Goal: Transaction & Acquisition: Book appointment/travel/reservation

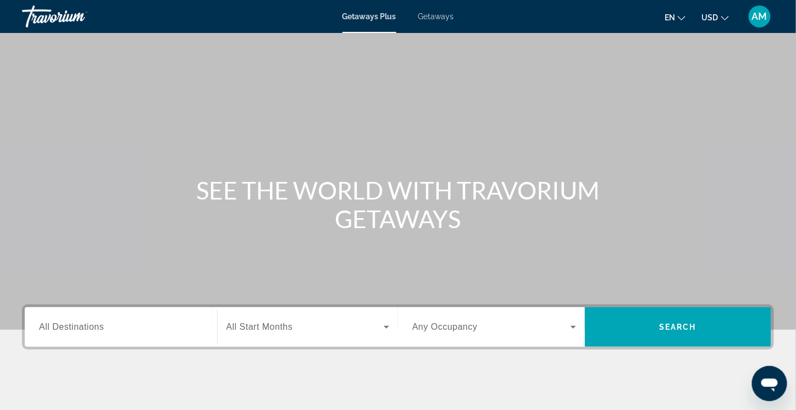
click at [91, 333] on input "Destination All Destinations" at bounding box center [121, 327] width 164 height 13
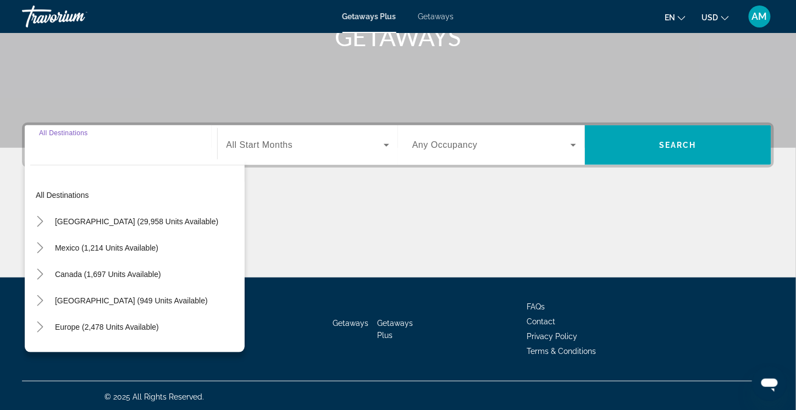
scroll to position [183, 0]
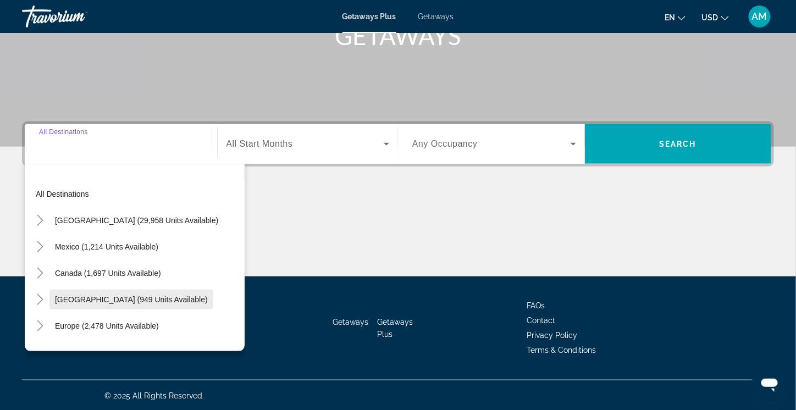
click at [111, 294] on span "Search widget" at bounding box center [132, 300] width 164 height 26
type input "**********"
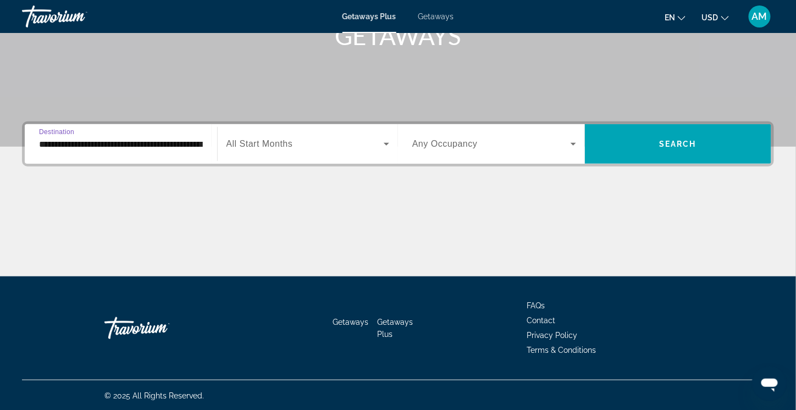
click at [573, 142] on icon "Search widget" at bounding box center [573, 144] width 13 height 13
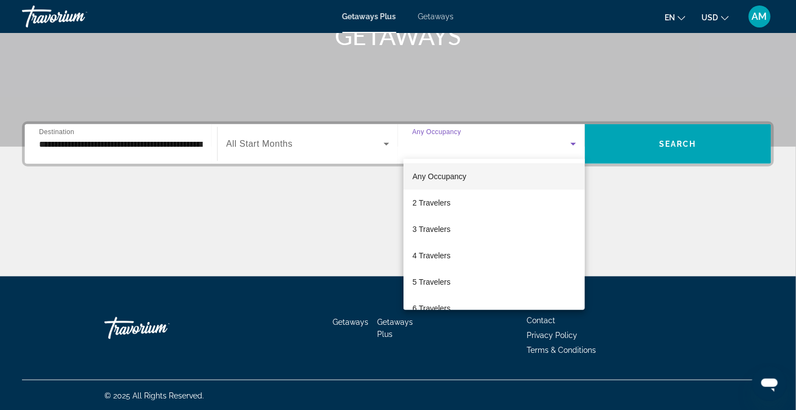
click at [316, 240] on div at bounding box center [398, 205] width 796 height 410
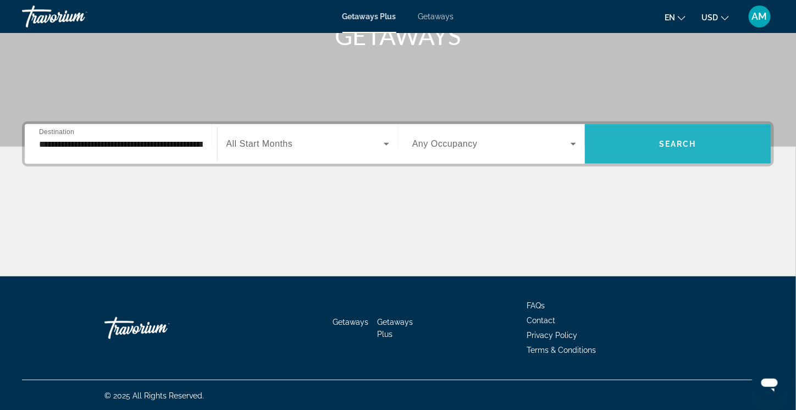
click at [685, 141] on span "Search" at bounding box center [678, 144] width 37 height 9
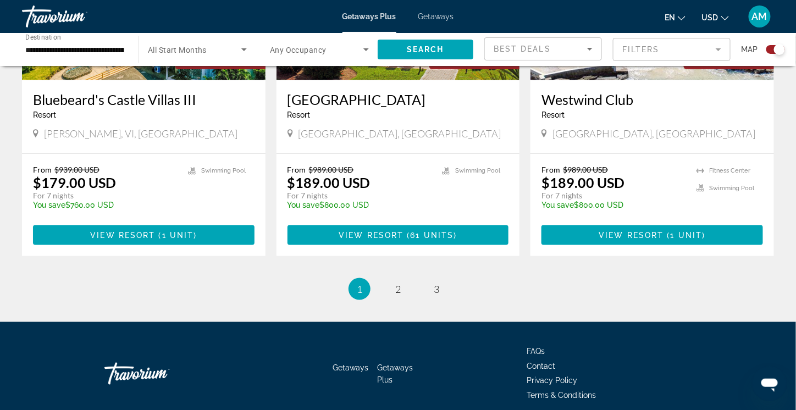
scroll to position [1708, 0]
click at [395, 283] on span "2" at bounding box center [398, 289] width 6 height 12
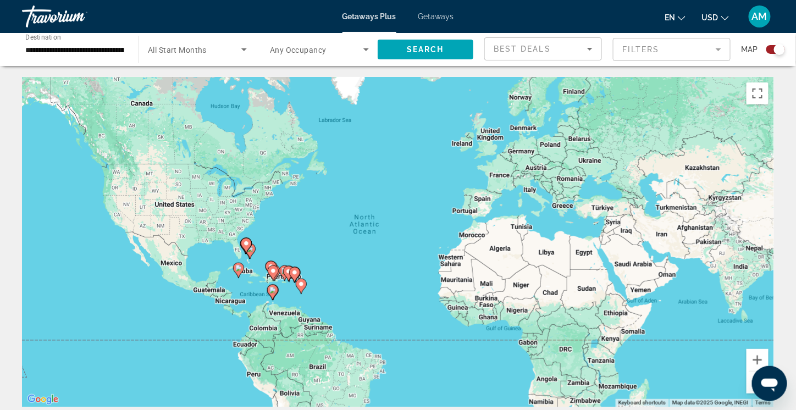
click at [238, 271] on image "Main content" at bounding box center [238, 268] width 7 height 7
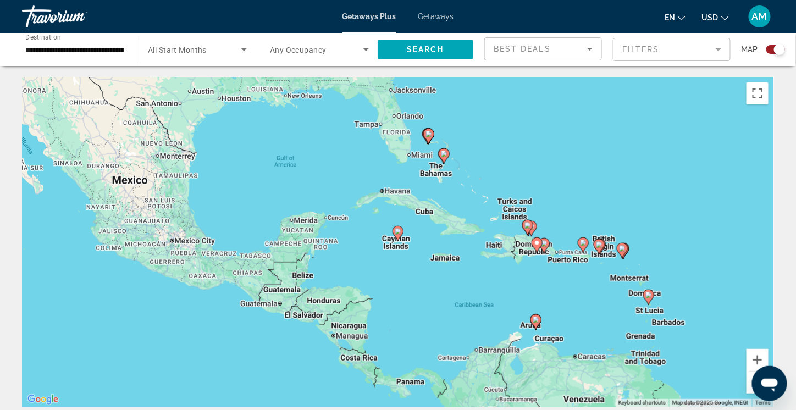
click at [397, 235] on icon "Main content" at bounding box center [398, 234] width 10 height 14
type input "**********"
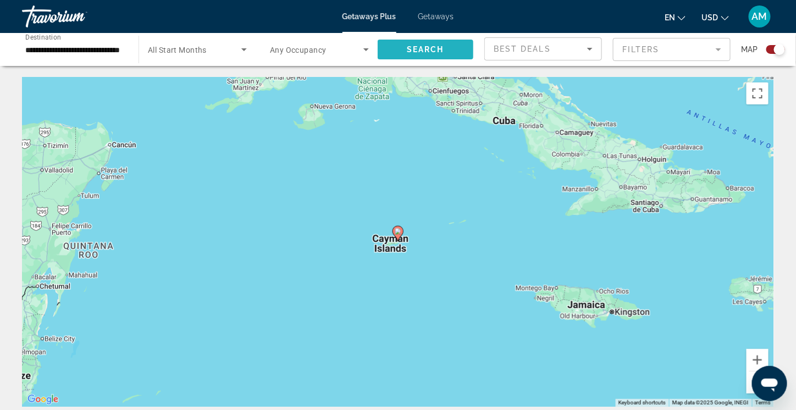
click at [422, 48] on span "Search" at bounding box center [425, 49] width 37 height 9
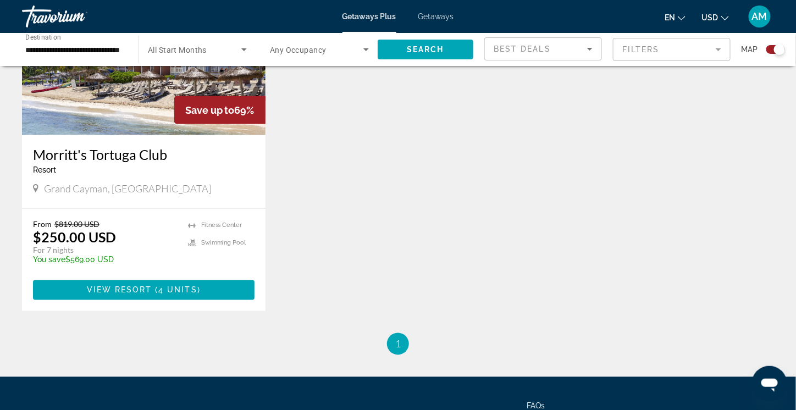
scroll to position [495, 0]
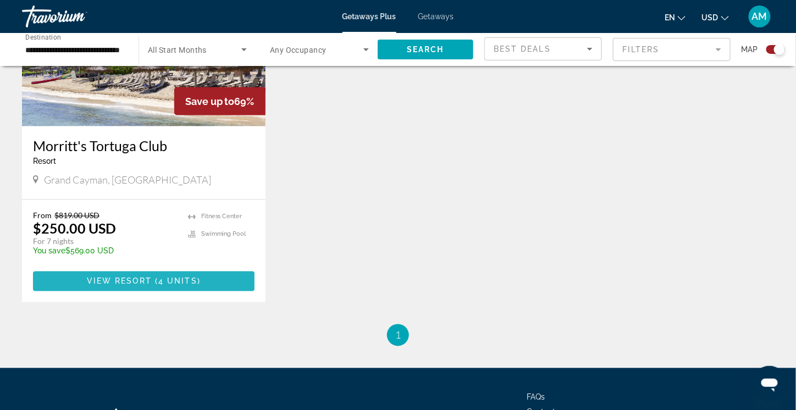
click at [146, 277] on span "View Resort" at bounding box center [119, 281] width 65 height 9
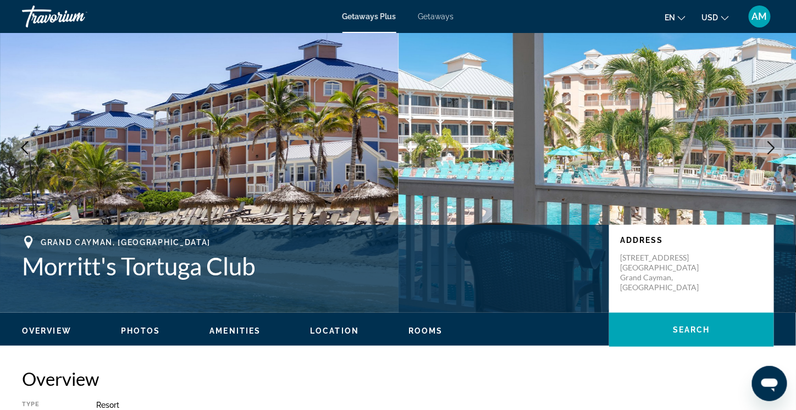
scroll to position [220, 0]
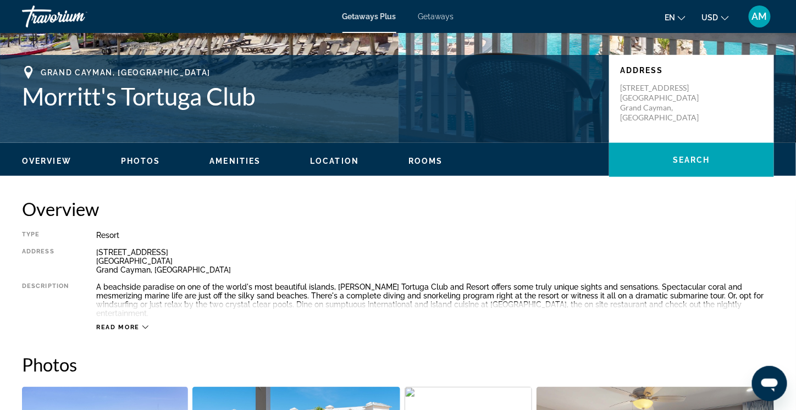
click at [427, 161] on span "Rooms" at bounding box center [426, 161] width 35 height 9
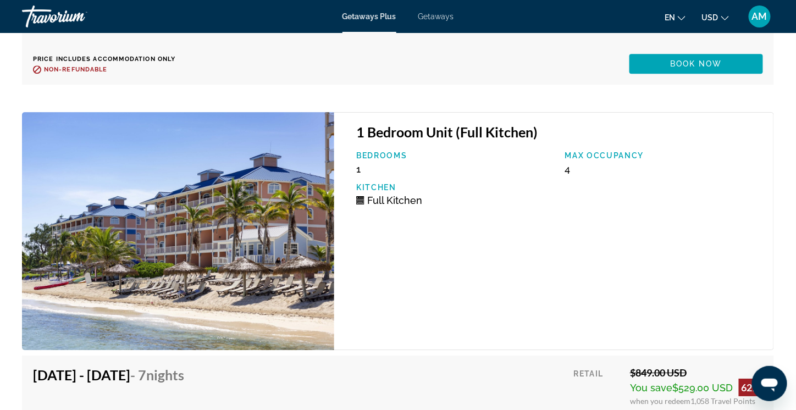
scroll to position [2509, 0]
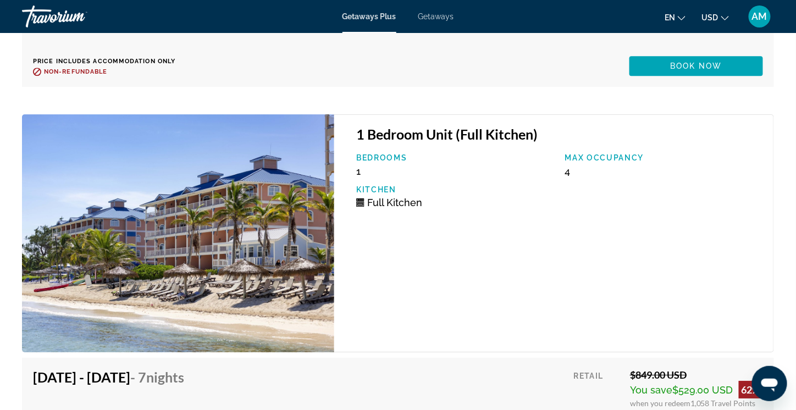
click at [255, 220] on img "Main content" at bounding box center [178, 233] width 312 height 238
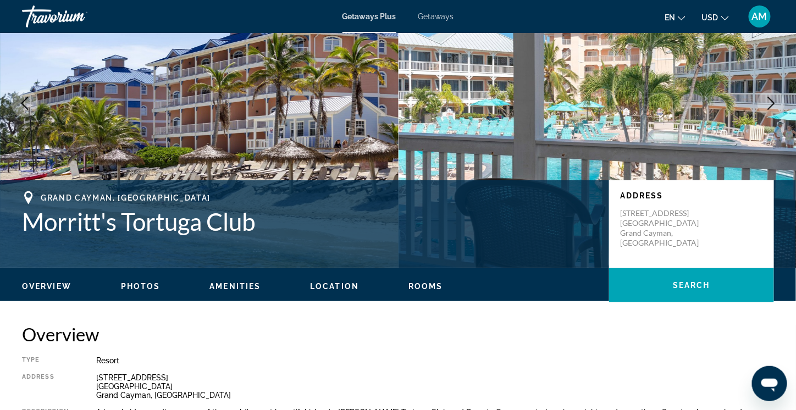
scroll to position [0, 0]
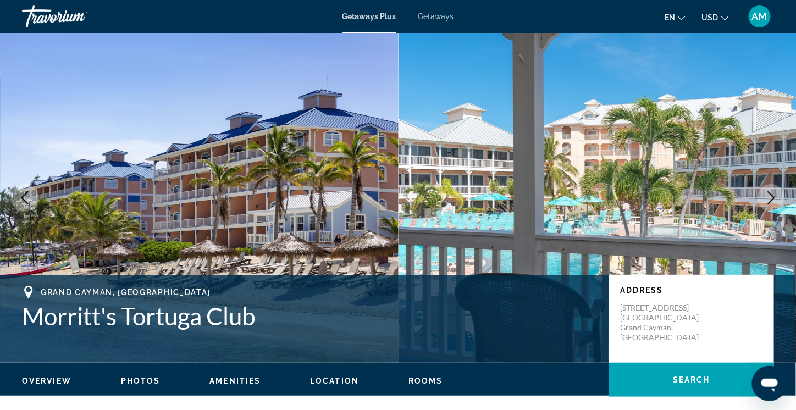
click at [441, 15] on span "Getaways" at bounding box center [437, 16] width 36 height 9
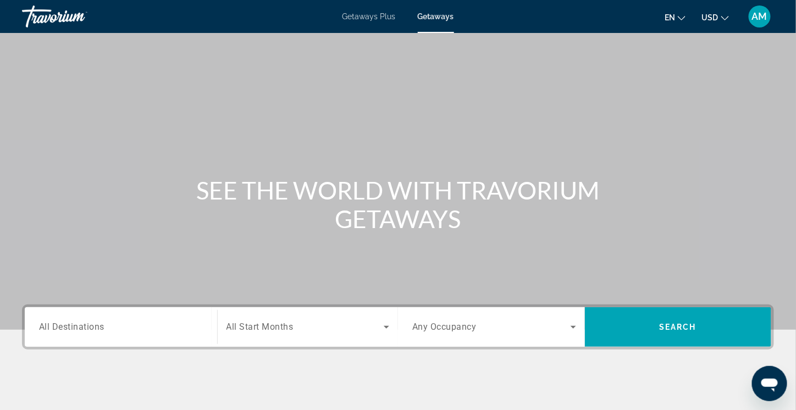
click at [361, 16] on span "Getaways Plus" at bounding box center [369, 16] width 53 height 9
click at [436, 16] on span "Getaways" at bounding box center [437, 16] width 36 height 9
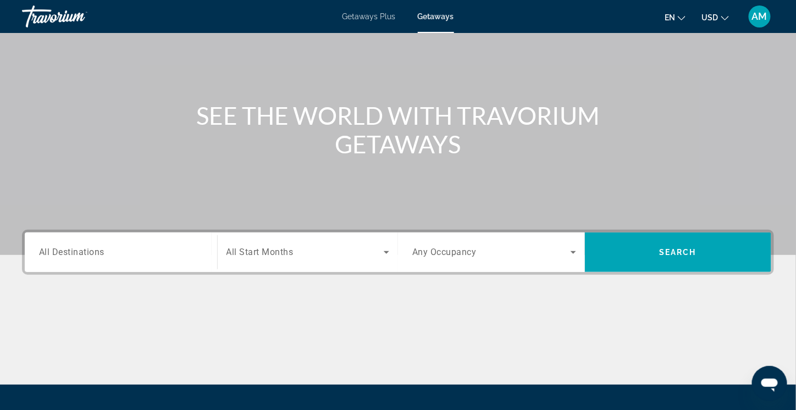
scroll to position [165, 0]
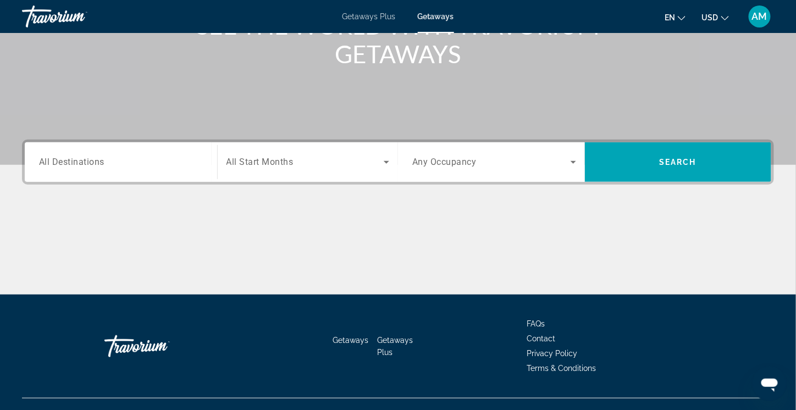
click at [89, 164] on span "All Destinations" at bounding box center [71, 162] width 65 height 10
click at [89, 164] on input "Destination All Destinations" at bounding box center [121, 162] width 164 height 13
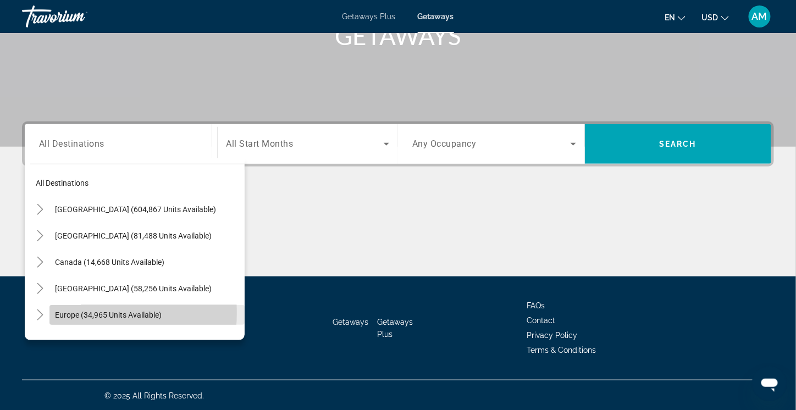
click at [89, 312] on span "Europe (34,965 units available)" at bounding box center [108, 315] width 107 height 9
type input "**********"
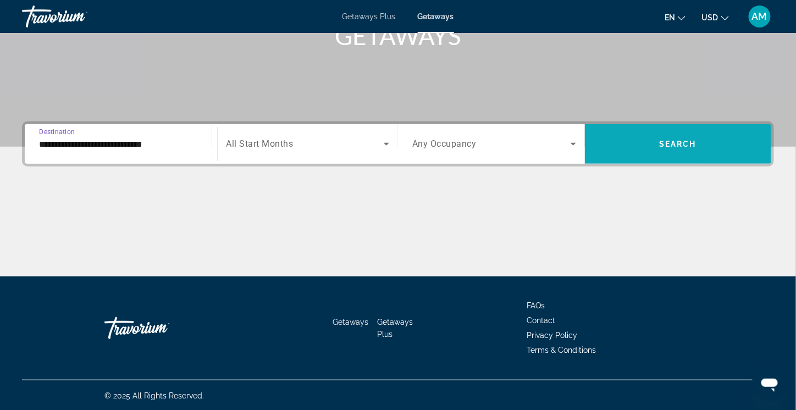
click at [665, 141] on span "Search" at bounding box center [678, 144] width 37 height 9
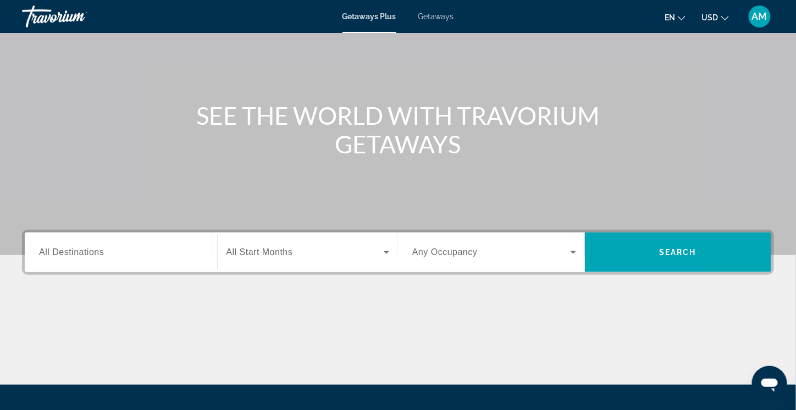
scroll to position [183, 0]
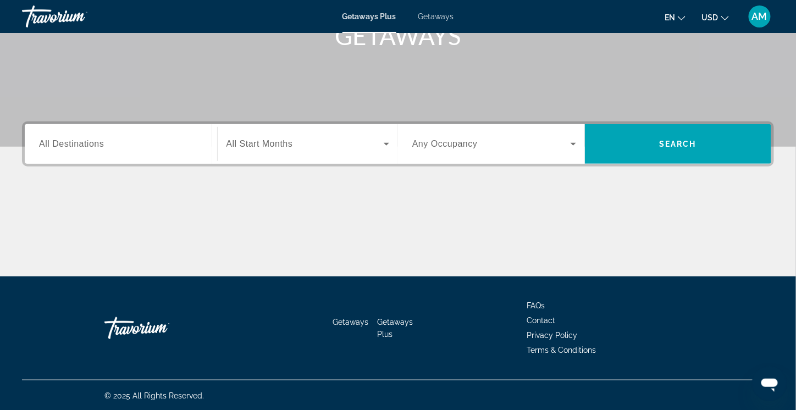
click at [80, 144] on span "All Destinations" at bounding box center [71, 143] width 65 height 9
click at [80, 144] on input "Destination All Destinations" at bounding box center [121, 144] width 164 height 13
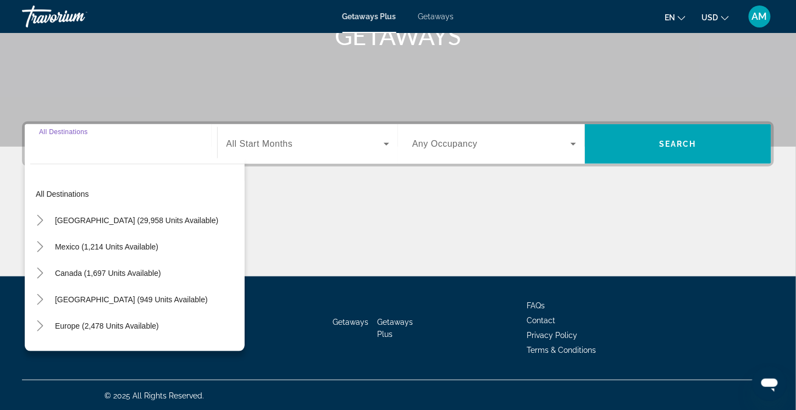
click at [74, 134] on div "Destination All Destinations" at bounding box center [121, 144] width 164 height 31
click at [79, 147] on input "Destination All Destinations" at bounding box center [121, 144] width 164 height 13
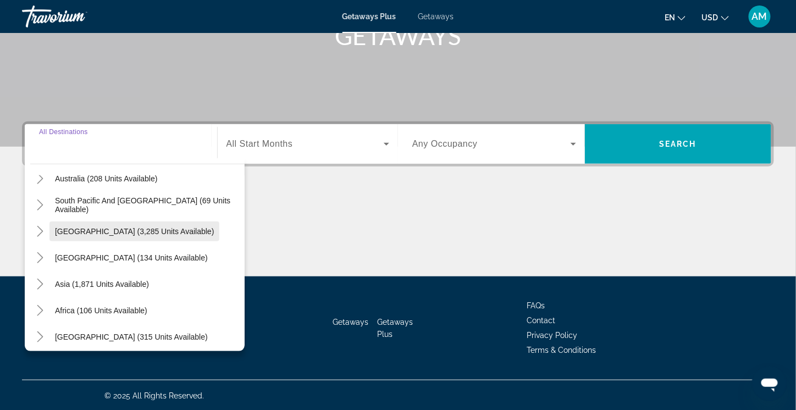
scroll to position [178, 0]
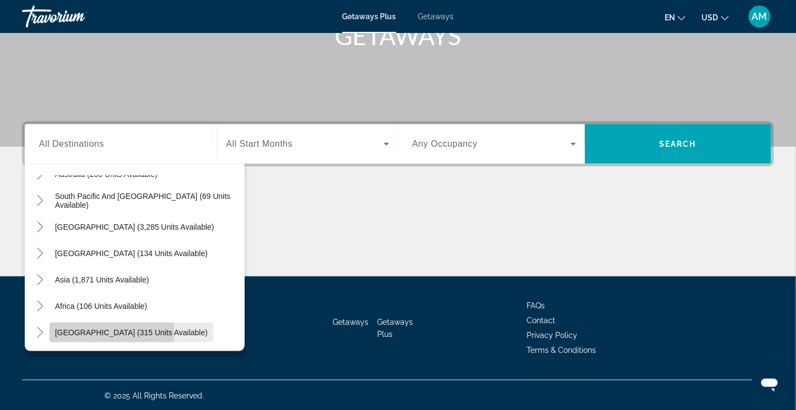
click at [96, 331] on span "[GEOGRAPHIC_DATA] (315 units available)" at bounding box center [131, 332] width 153 height 9
type input "**********"
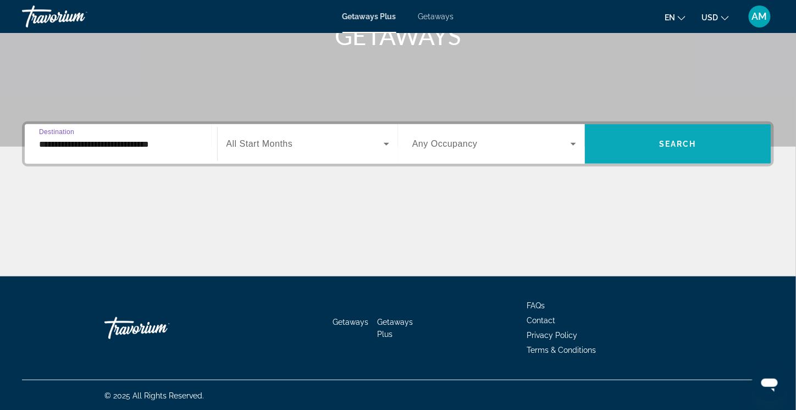
click at [725, 146] on span "Search widget" at bounding box center [678, 144] width 187 height 26
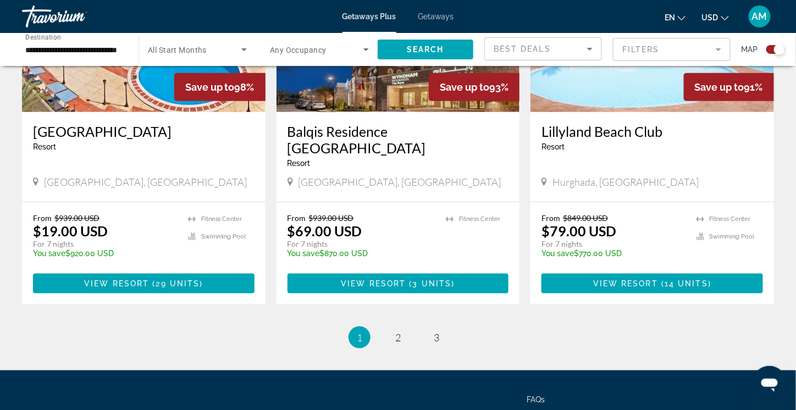
scroll to position [1650, 0]
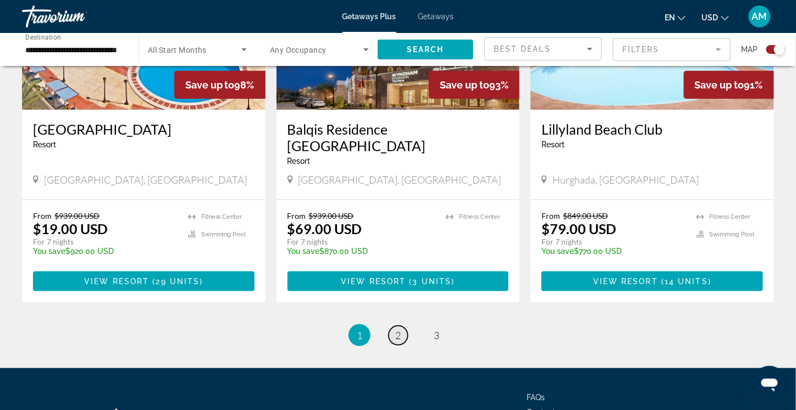
click at [397, 329] on span "2" at bounding box center [398, 335] width 6 height 12
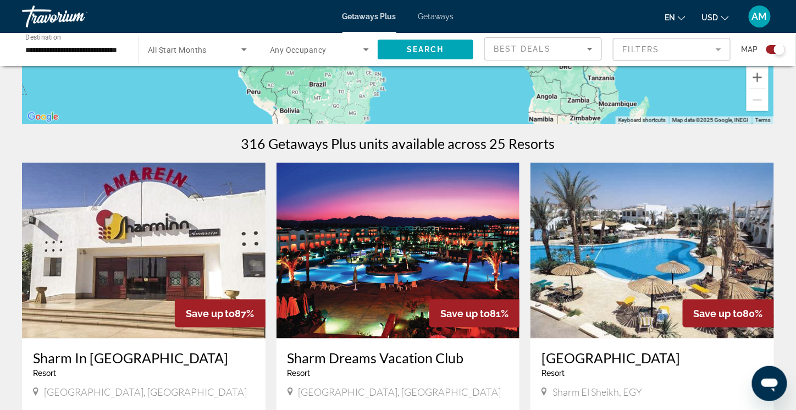
scroll to position [330, 0]
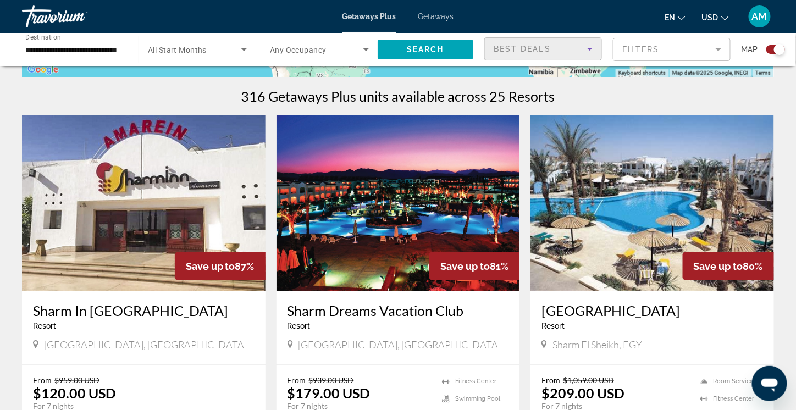
click at [592, 49] on icon "Sort by" at bounding box center [590, 48] width 13 height 13
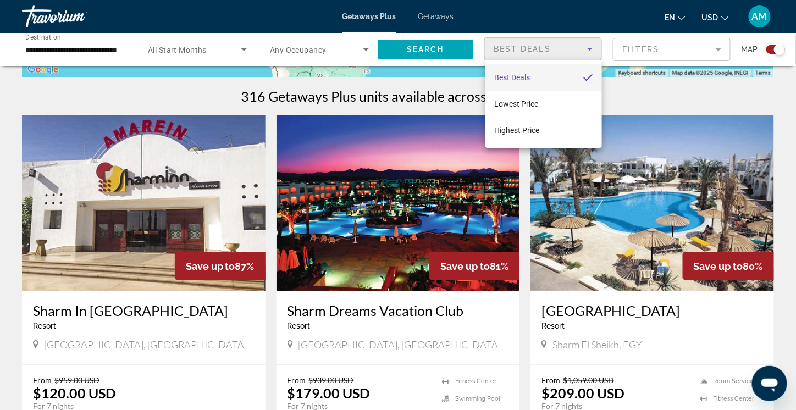
click at [582, 15] on div at bounding box center [398, 205] width 796 height 410
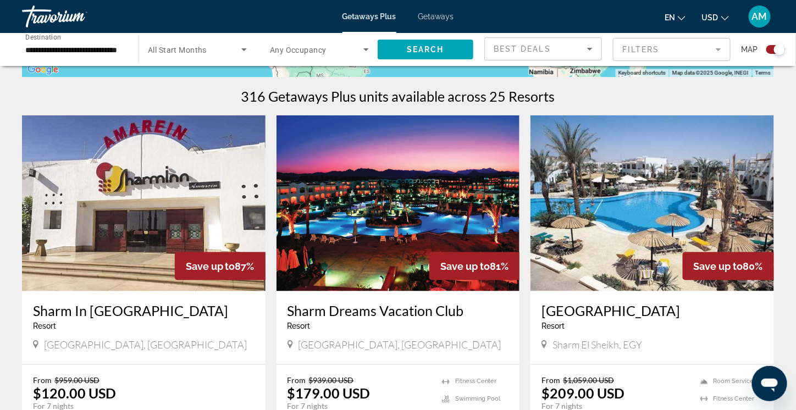
click at [722, 50] on mat-form-field "Filters" at bounding box center [672, 49] width 118 height 23
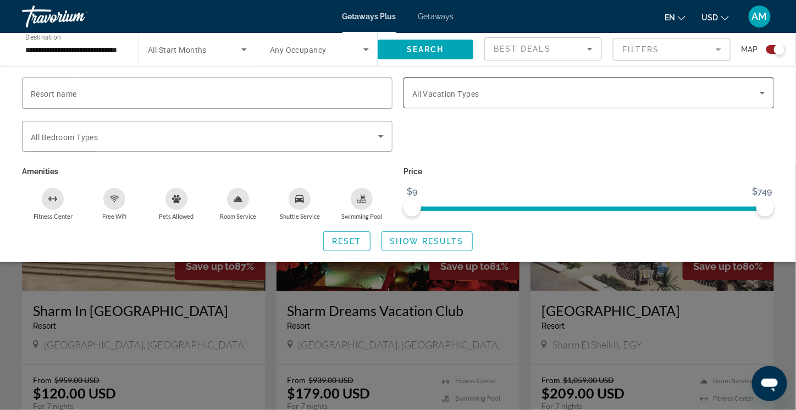
click at [767, 95] on icon "Search widget" at bounding box center [762, 92] width 13 height 13
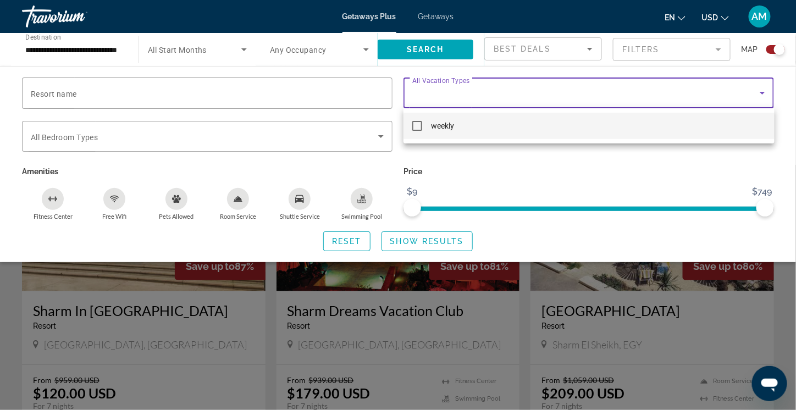
drag, startPoint x: 570, startPoint y: 188, endPoint x: 551, endPoint y: 179, distance: 21.2
click at [568, 187] on div at bounding box center [398, 205] width 796 height 410
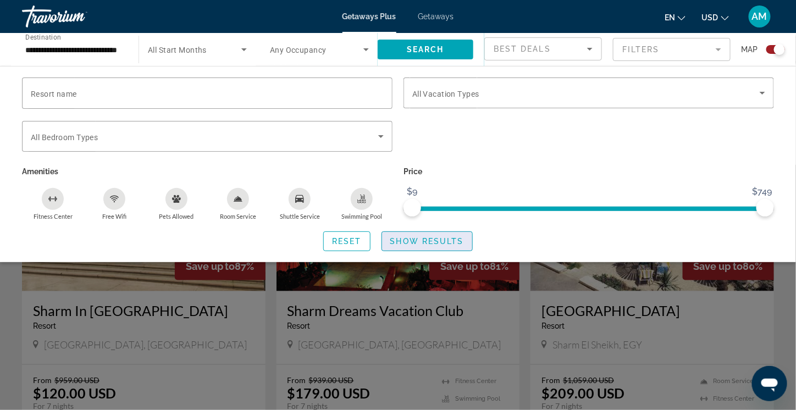
click at [416, 244] on span "Show Results" at bounding box center [428, 241] width 74 height 9
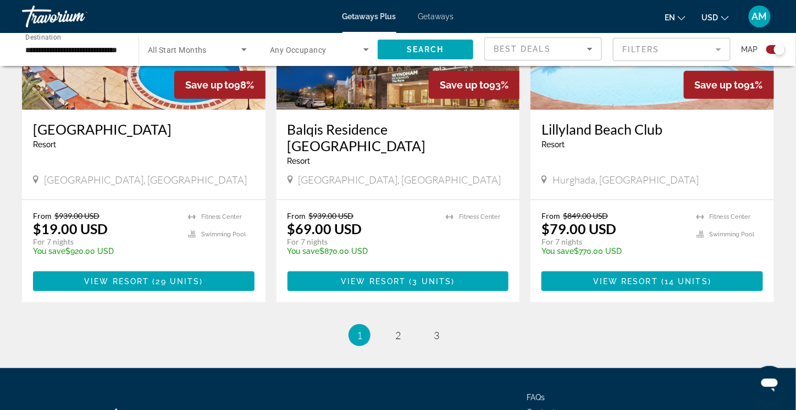
scroll to position [1705, 0]
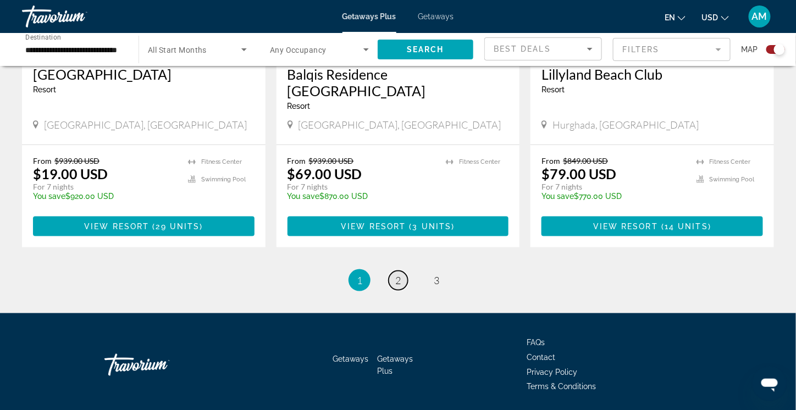
click at [399, 274] on span "2" at bounding box center [398, 280] width 6 height 12
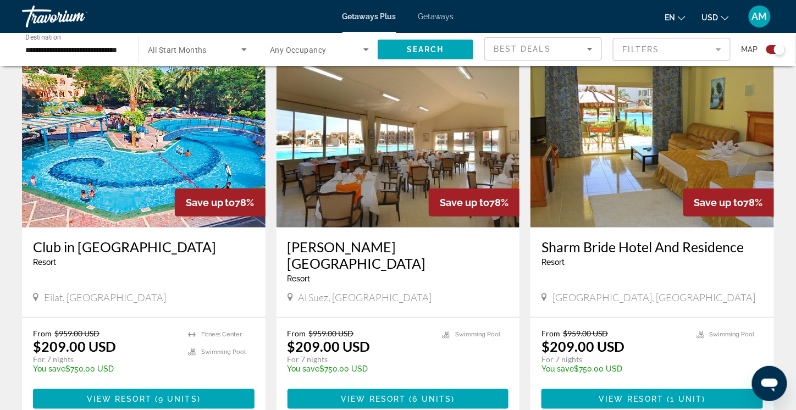
scroll to position [1734, 0]
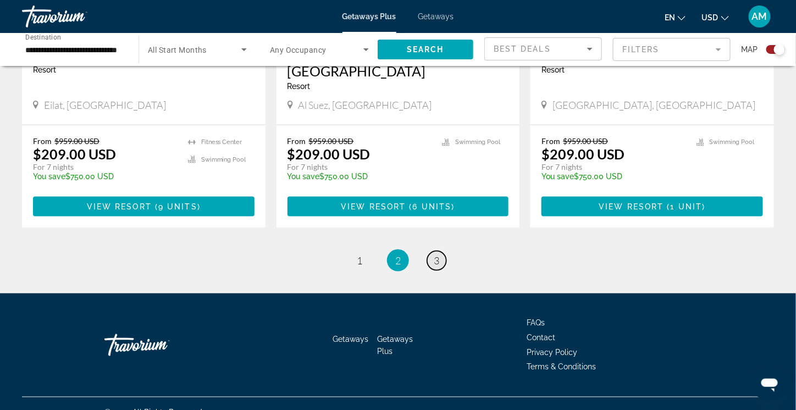
click at [438, 255] on span "3" at bounding box center [437, 261] width 6 height 12
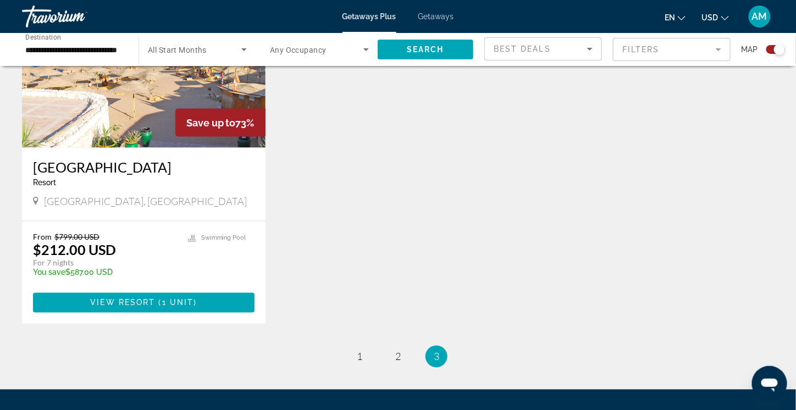
scroll to position [587, 0]
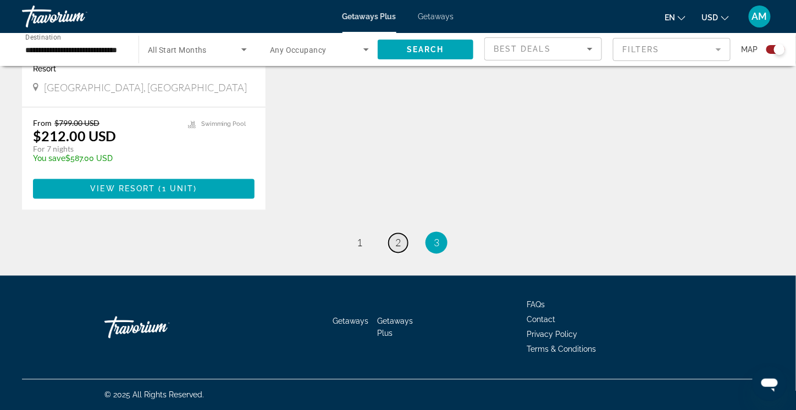
click at [394, 244] on link "page 2" at bounding box center [398, 243] width 19 height 19
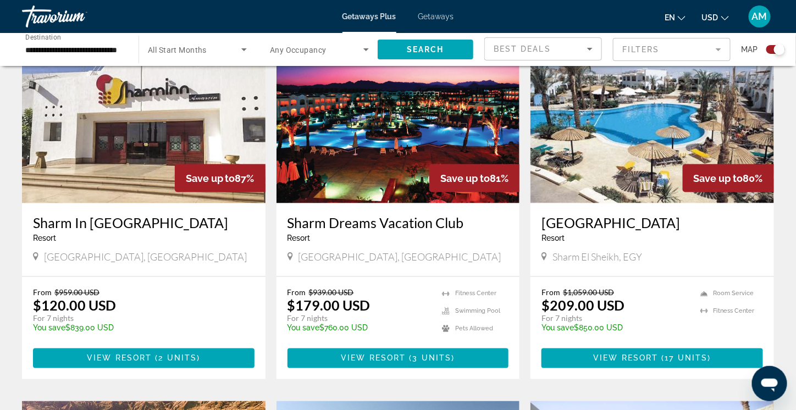
scroll to position [440, 0]
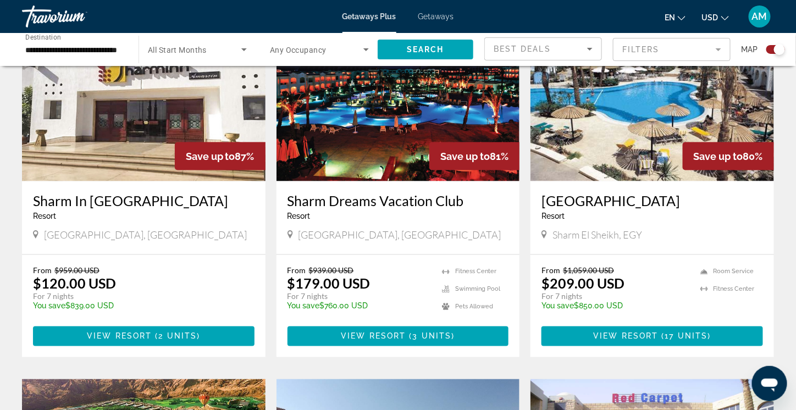
click at [652, 112] on img "Main content" at bounding box center [653, 94] width 244 height 176
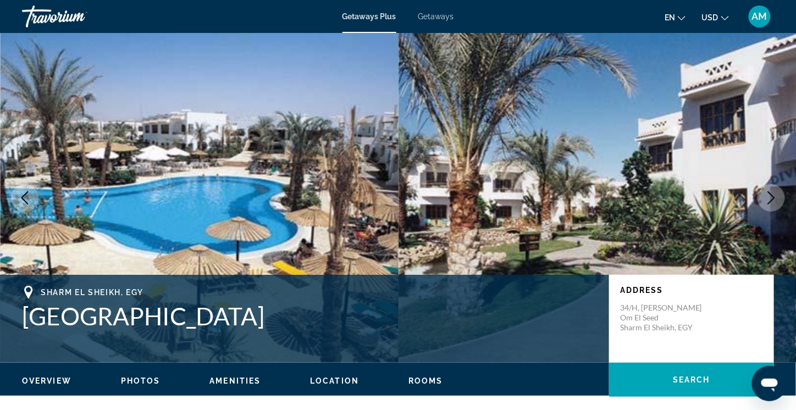
click at [771, 195] on icon "Next image" at bounding box center [771, 197] width 13 height 13
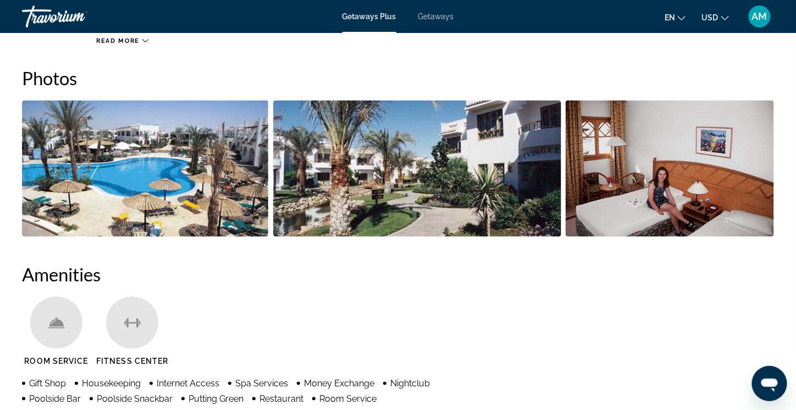
scroll to position [495, 0]
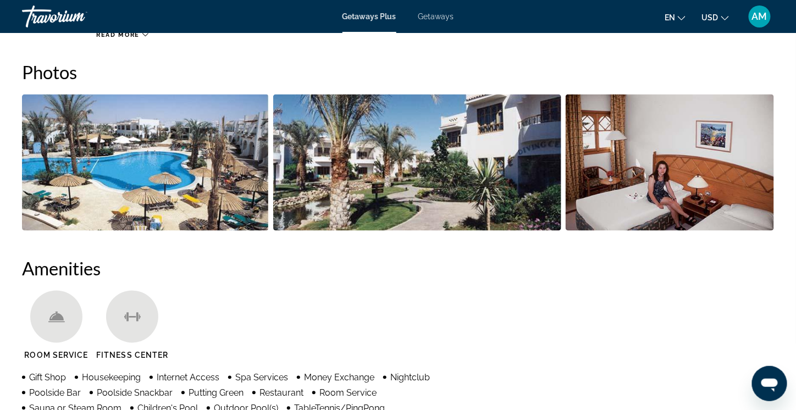
click at [133, 187] on img "Open full-screen image slider" at bounding box center [145, 163] width 247 height 136
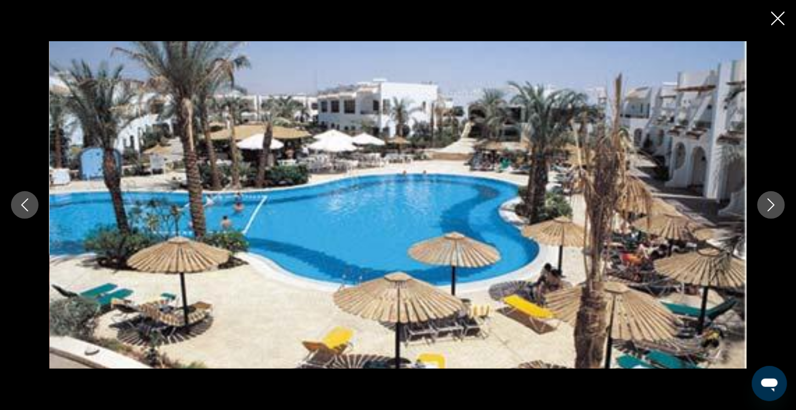
click at [770, 206] on icon "Next image" at bounding box center [771, 205] width 13 height 13
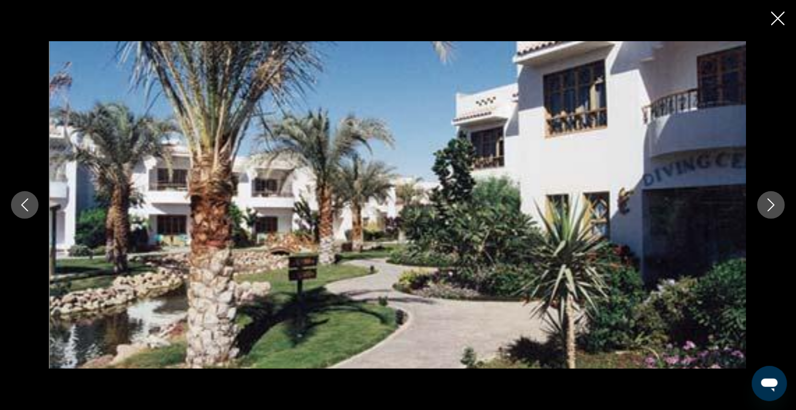
click at [770, 206] on icon "Next image" at bounding box center [771, 205] width 13 height 13
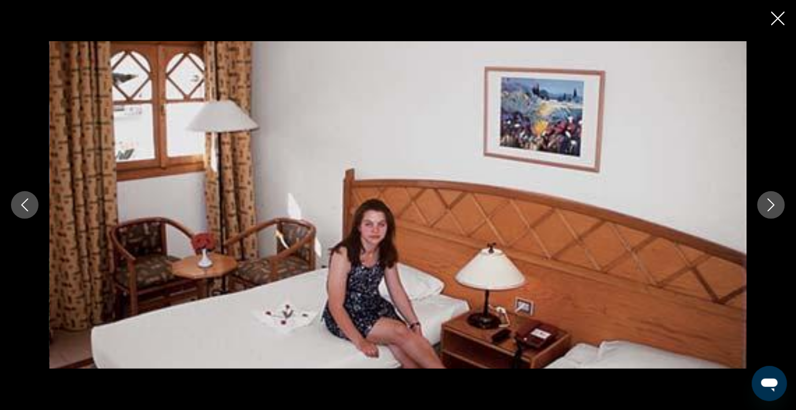
click at [770, 206] on icon "Next image" at bounding box center [771, 205] width 13 height 13
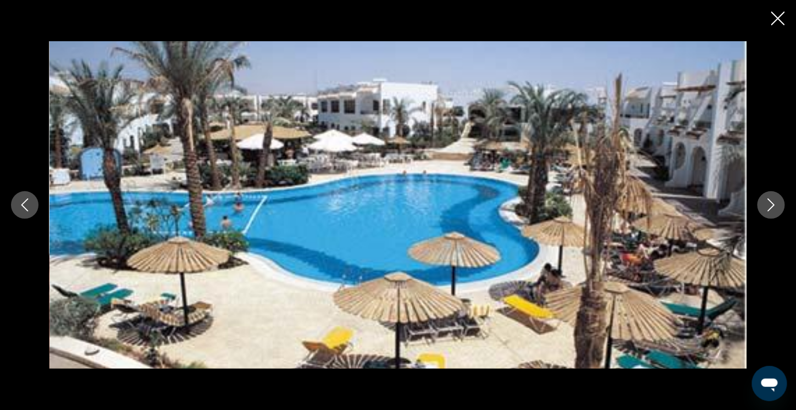
click at [770, 206] on icon "Next image" at bounding box center [771, 205] width 13 height 13
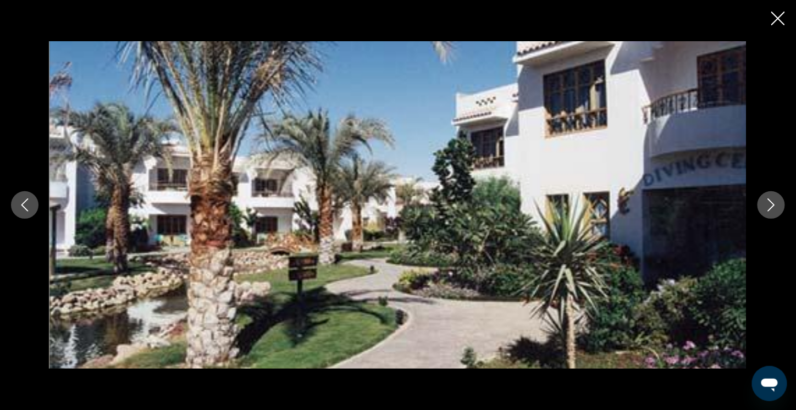
click at [770, 206] on icon "Next image" at bounding box center [771, 205] width 13 height 13
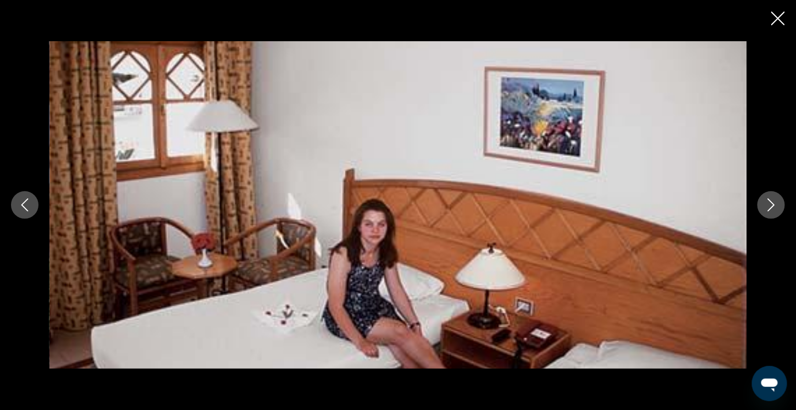
click at [779, 24] on icon "Close slideshow" at bounding box center [779, 19] width 14 height 14
